Goal: Information Seeking & Learning: Check status

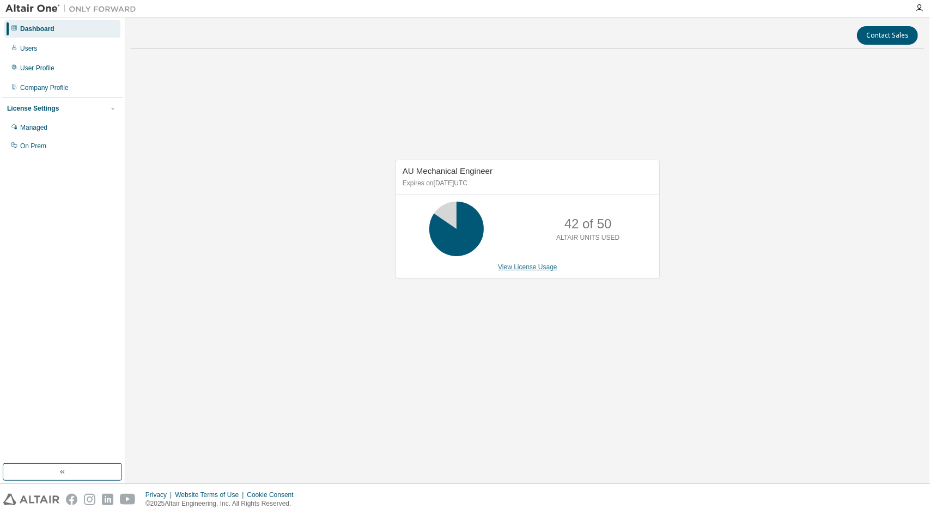
click at [510, 266] on link "View License Usage" at bounding box center [527, 267] width 59 height 8
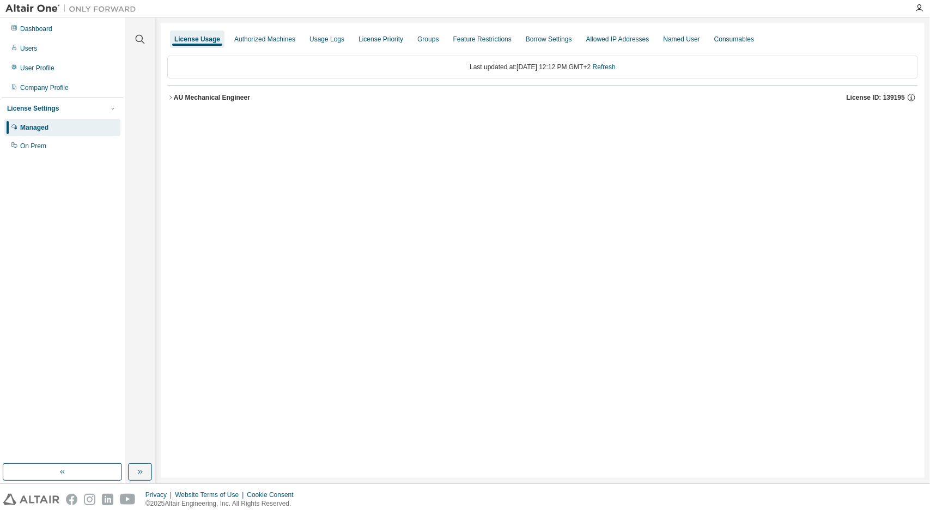
click at [169, 96] on icon "button" at bounding box center [170, 97] width 7 height 7
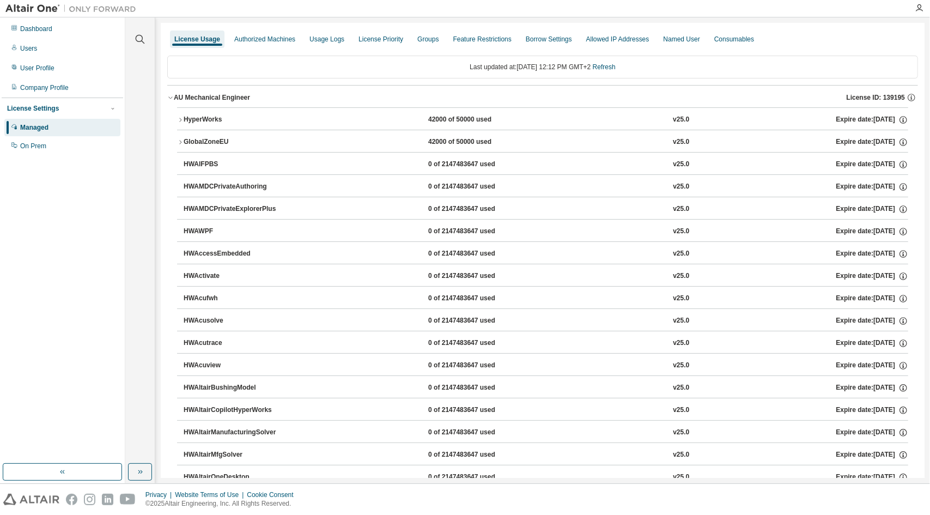
click at [179, 119] on icon "button" at bounding box center [180, 120] width 7 height 7
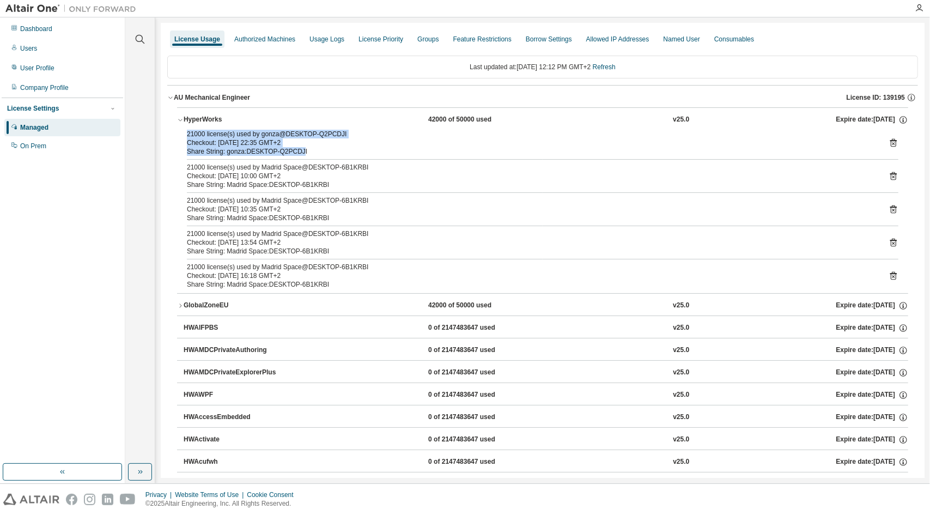
drag, startPoint x: 297, startPoint y: 150, endPoint x: 182, endPoint y: 135, distance: 116.1
click at [182, 135] on div "21000 license(s) used by gonza@DESKTOP-Q2PCDJI Checkout: 2025-08-17 22:35 GMT+2…" at bounding box center [542, 212] width 731 height 164
click at [257, 135] on div "21000 license(s) used by gonza@DESKTOP-Q2PCDJI" at bounding box center [530, 134] width 686 height 9
click at [296, 145] on div "Checkout: 2025-08-17 22:35 GMT+2" at bounding box center [530, 142] width 686 height 9
drag, startPoint x: 300, startPoint y: 152, endPoint x: 280, endPoint y: 153, distance: 20.2
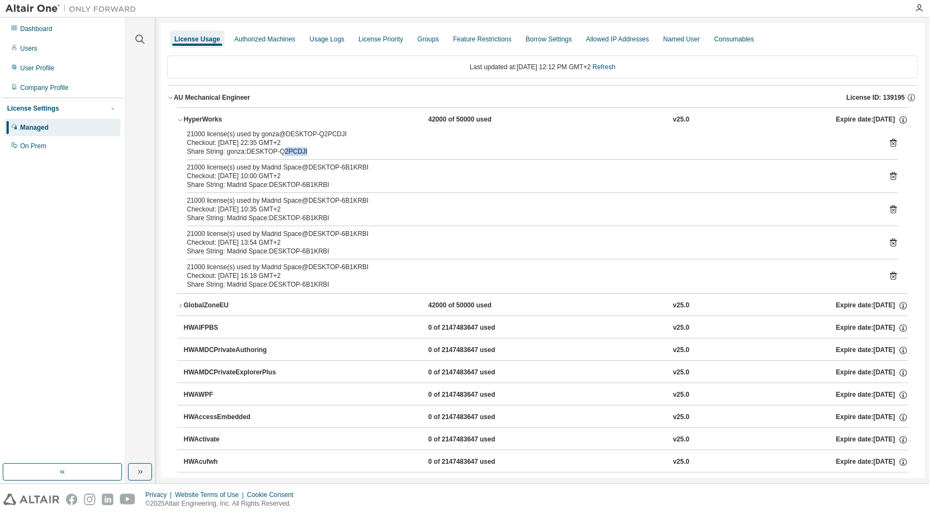
click at [280, 153] on div "Share String: gonza:DESKTOP-Q2PCDJI" at bounding box center [530, 151] width 686 height 9
click at [282, 149] on div "Share String: gonza:DESKTOP-Q2PCDJI" at bounding box center [530, 151] width 686 height 9
drag, startPoint x: 303, startPoint y: 148, endPoint x: 174, endPoint y: 133, distance: 130.0
click at [181, 122] on icon "button" at bounding box center [180, 120] width 7 height 7
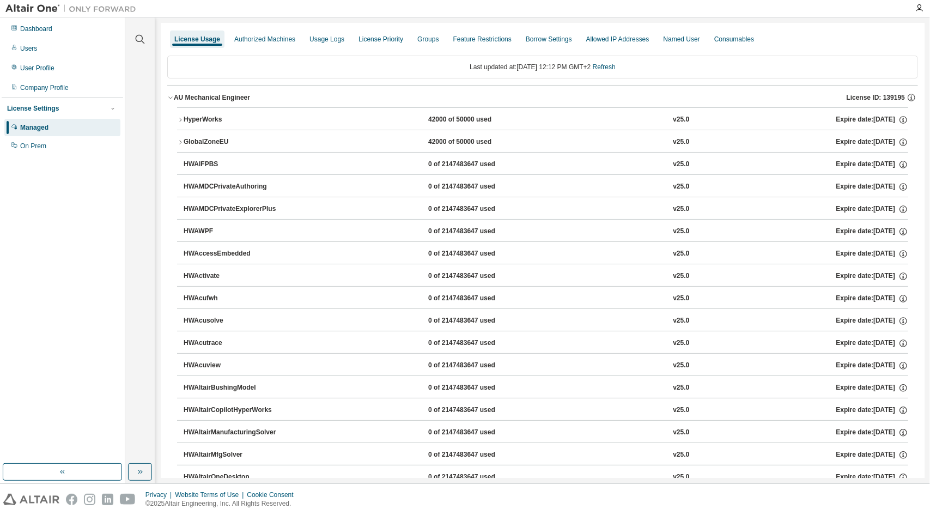
click at [170, 93] on button "AU Mechanical Engineer License ID: 139195" at bounding box center [542, 98] width 751 height 24
